Goal: Transaction & Acquisition: Purchase product/service

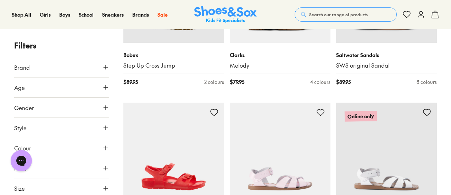
scroll to position [1640, 0]
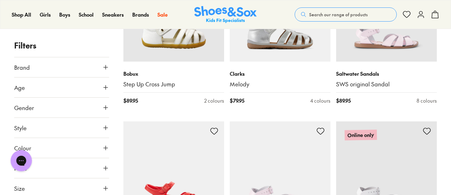
click at [103, 64] on icon at bounding box center [105, 67] width 7 height 7
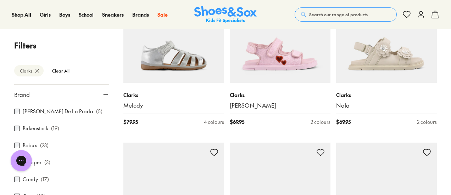
scroll to position [186, 0]
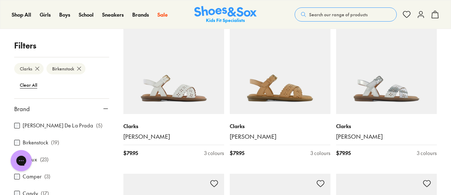
scroll to position [1453, 0]
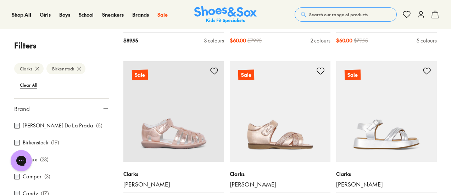
scroll to position [3390, 0]
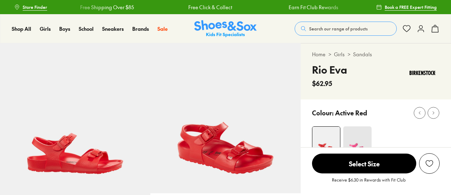
select select "*"
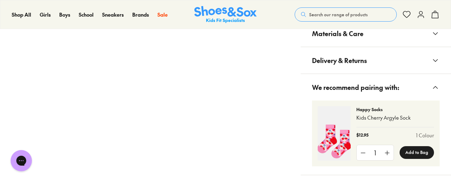
scroll to position [567, 0]
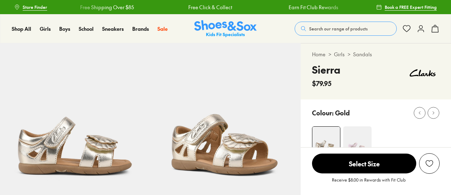
select select "*"
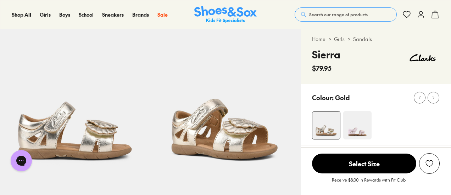
scroll to position [9, 0]
